Goal: Task Accomplishment & Management: Manage account settings

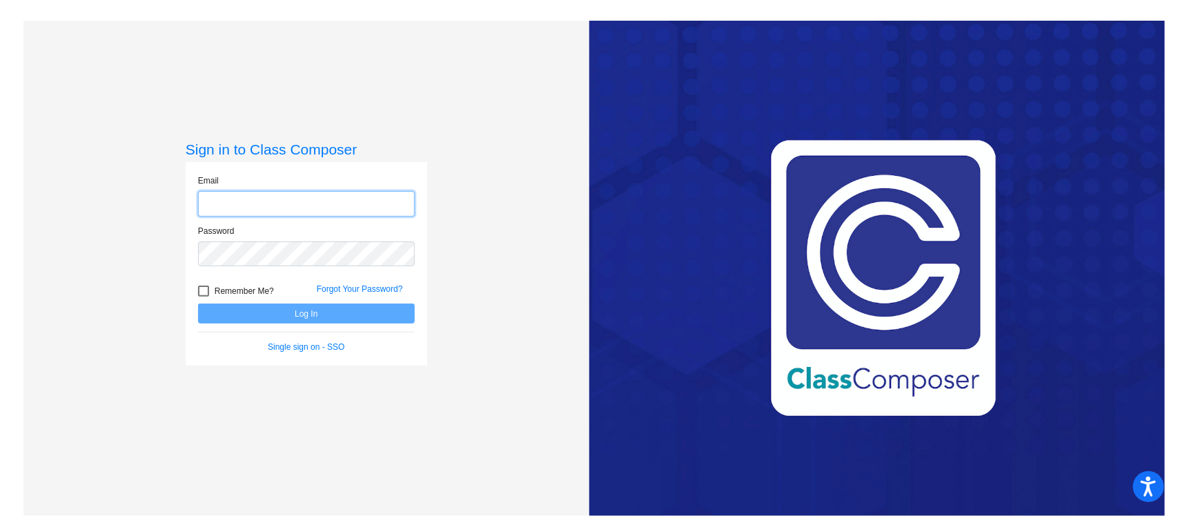
click at [230, 199] on input "email" at bounding box center [306, 204] width 217 height 26
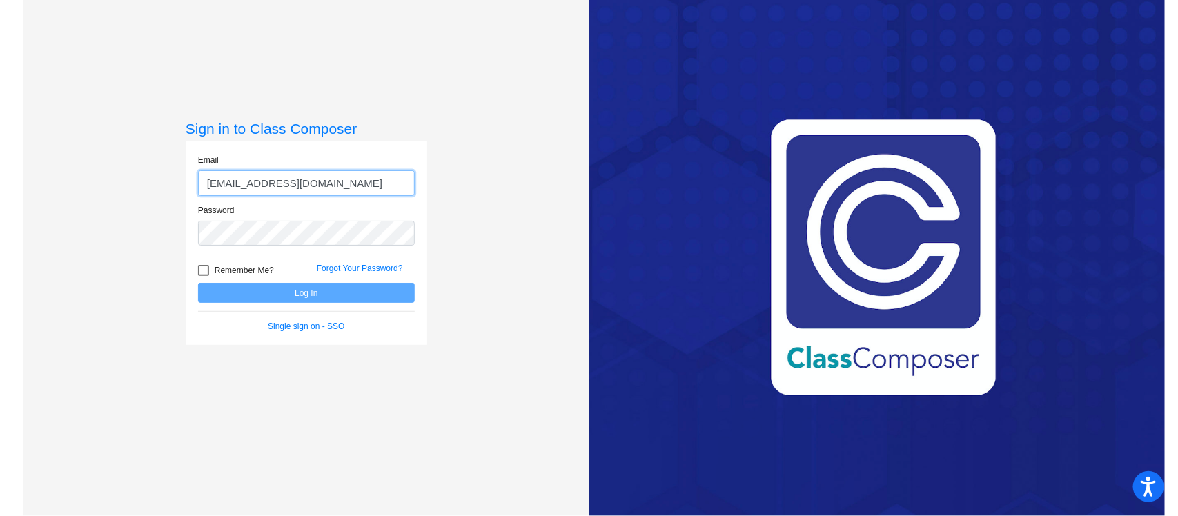
type input "[EMAIL_ADDRESS][DOMAIN_NAME]"
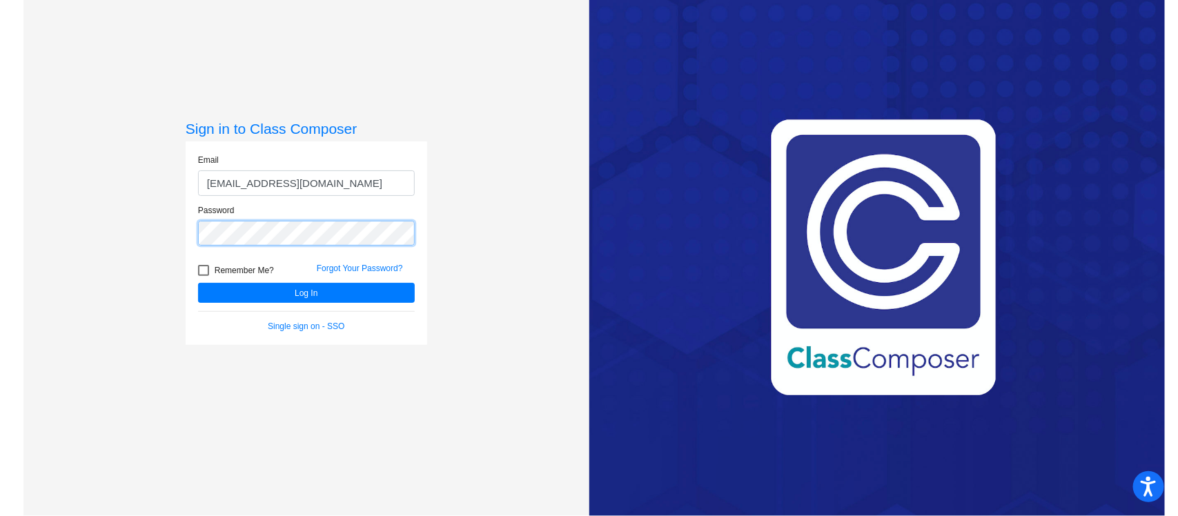
click at [198, 283] on button "Log In" at bounding box center [306, 293] width 217 height 20
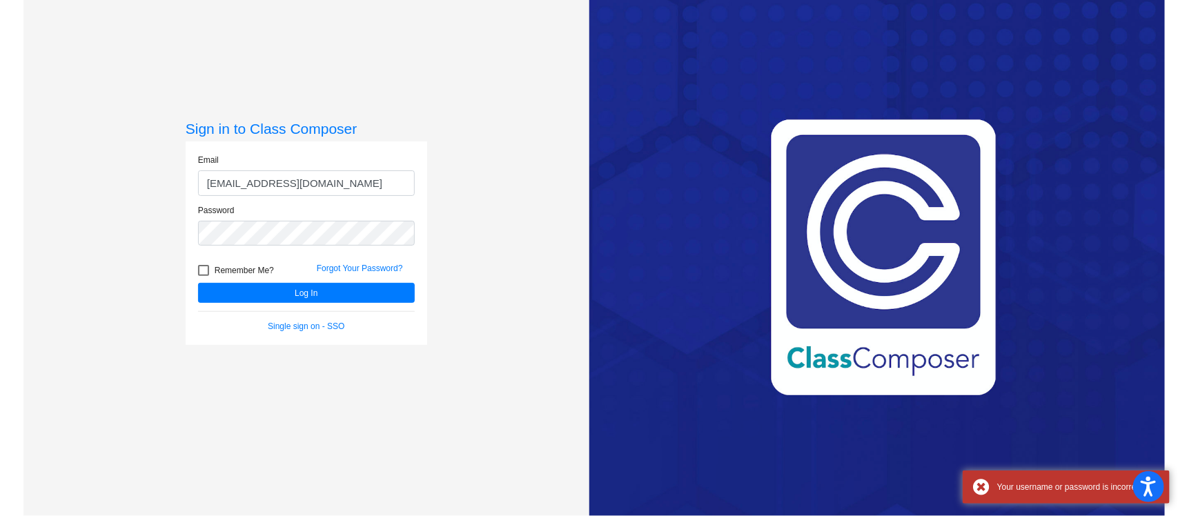
click at [202, 269] on div at bounding box center [203, 270] width 11 height 11
click at [203, 276] on input "Remember Me?" at bounding box center [203, 276] width 1 height 1
checkbox input "true"
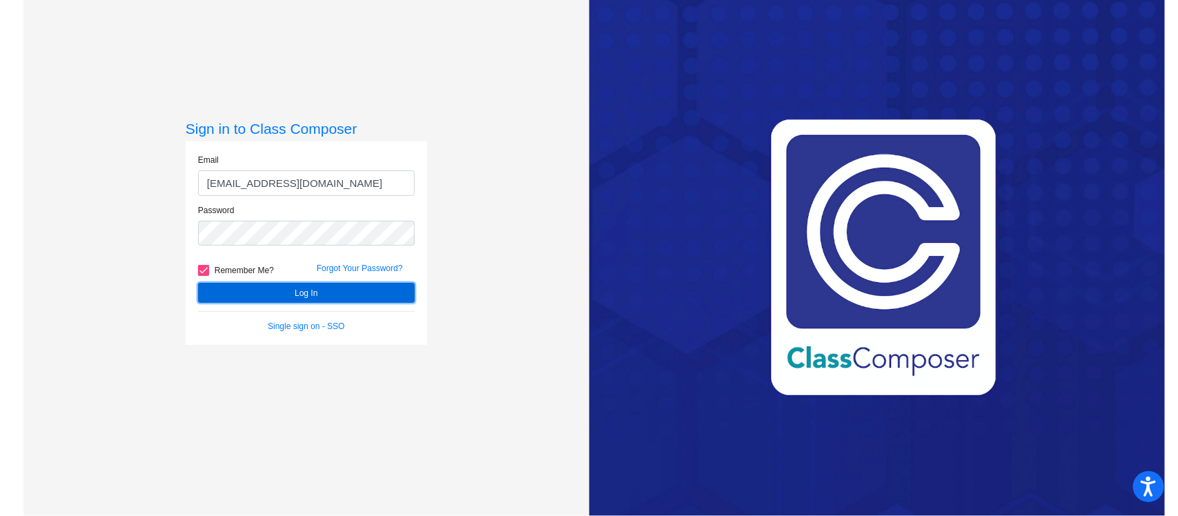
click at [257, 290] on button "Log In" at bounding box center [306, 293] width 217 height 20
click at [124, 225] on div "Sign in to Class Composer Email [EMAIL_ADDRESS][DOMAIN_NAME] Password Remember …" at bounding box center [305, 258] width 565 height 516
click at [198, 283] on button "Log In" at bounding box center [306, 293] width 217 height 20
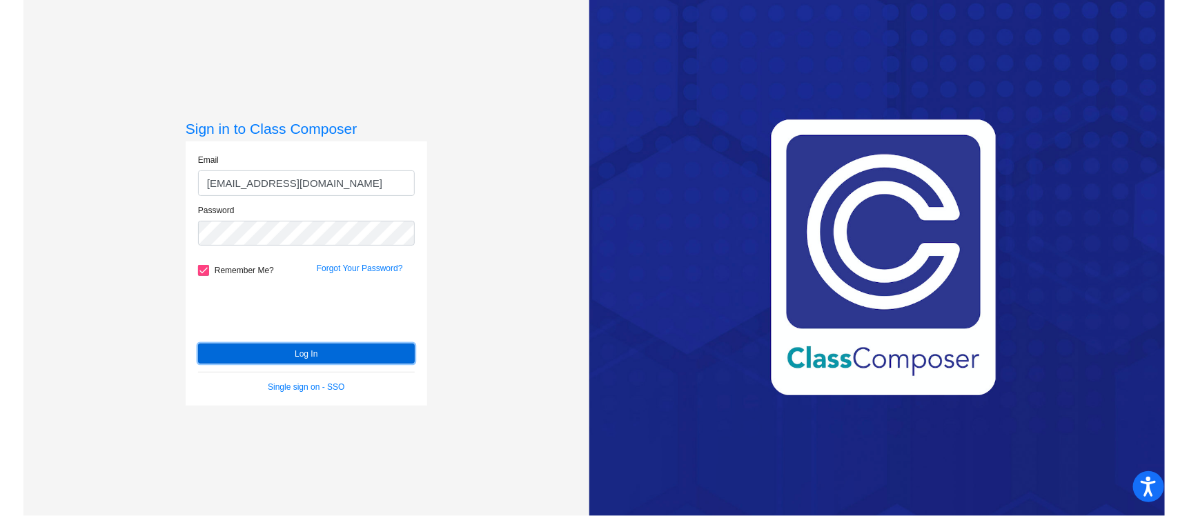
click at [245, 347] on button "Log In" at bounding box center [306, 354] width 217 height 20
